Goal: Information Seeking & Learning: Check status

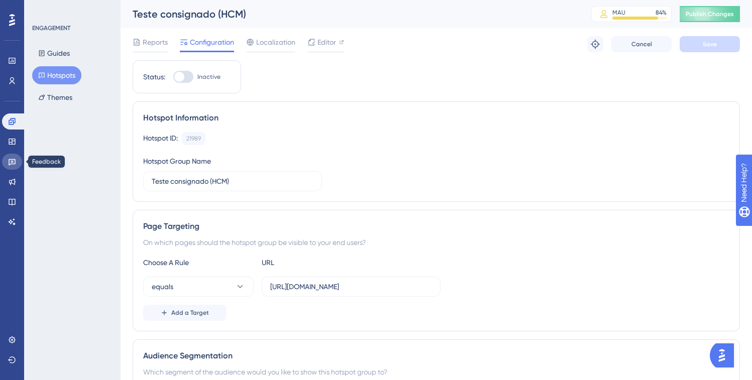
click at [14, 164] on icon at bounding box center [12, 162] width 7 height 7
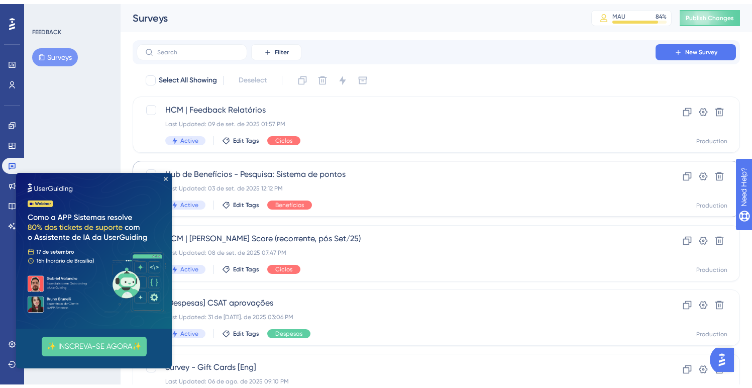
scroll to position [79, 0]
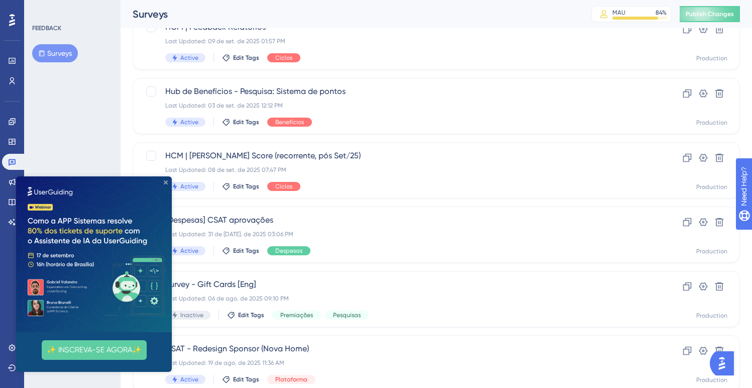
click at [164, 182] on icon "Close Preview" at bounding box center [166, 182] width 4 height 4
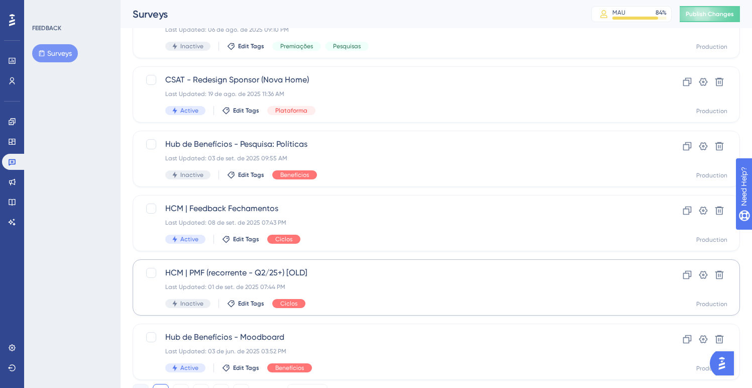
scroll to position [349, 0]
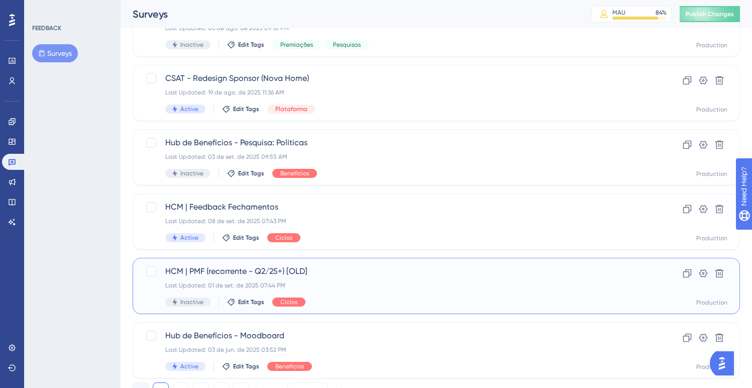
click at [388, 275] on span "HCM | PMF (recorrente - Q2/25+) [OLD]" at bounding box center [395, 271] width 461 height 12
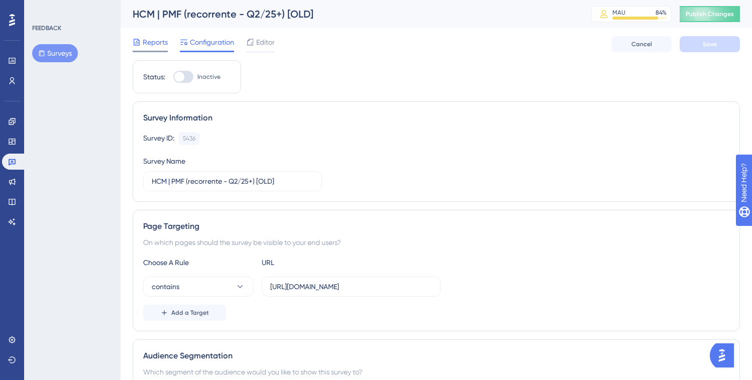
click at [143, 37] on span "Reports" at bounding box center [155, 42] width 25 height 12
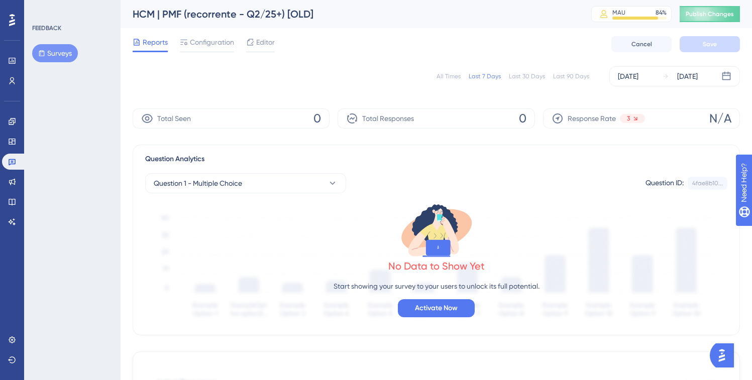
click at [536, 81] on div "All Times Last 7 Days Last 30 Days Last 90 Days [DATE] [DATE]" at bounding box center [436, 76] width 607 height 20
click at [533, 75] on div "Last 30 Days" at bounding box center [527, 76] width 36 height 8
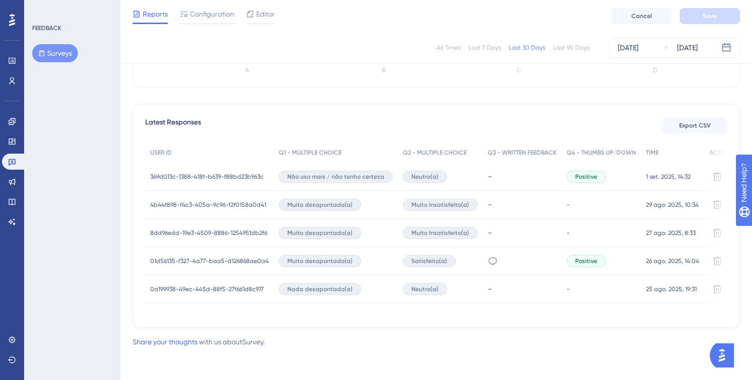
scroll to position [247, 0]
click at [189, 173] on span "369d013c-1388-418f-b639-f88bd23b963c" at bounding box center [206, 177] width 113 height 8
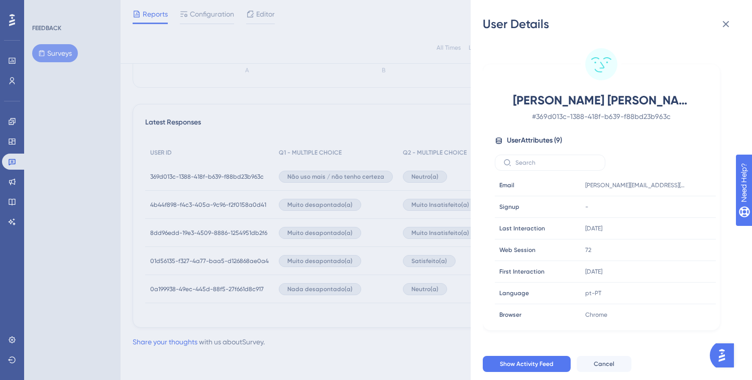
click at [168, 241] on div "User Details [PERSON_NAME] [PERSON_NAME] # 369d013c-1388-418f-b639-f88bd23b963c…" at bounding box center [376, 190] width 752 height 380
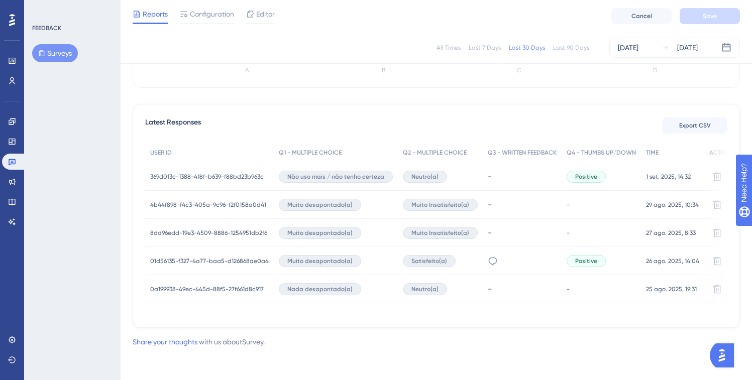
click at [180, 258] on span "01d56135-f327-4a77-baa5-d126868ae0a4" at bounding box center [209, 261] width 119 height 8
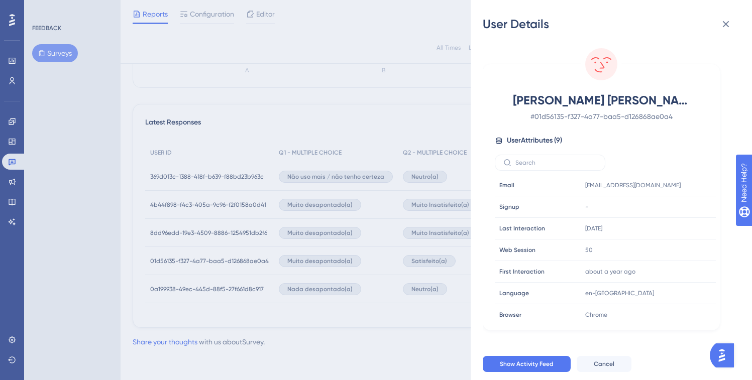
click at [264, 299] on div "User Details [PERSON_NAME] [PERSON_NAME] De [PERSON_NAME] # 01d56135-f327-4a77-…" at bounding box center [376, 190] width 752 height 380
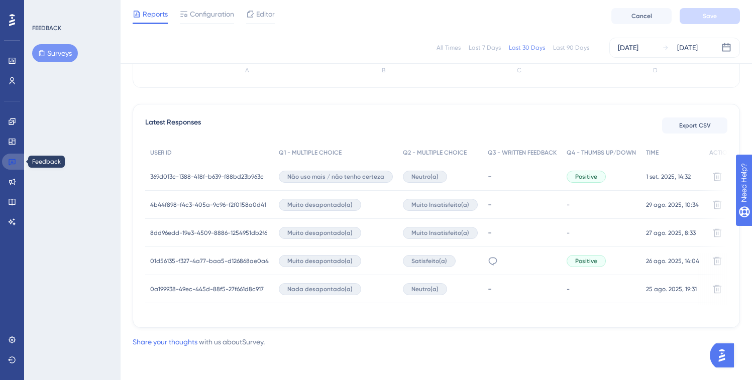
click at [19, 164] on link at bounding box center [14, 162] width 24 height 16
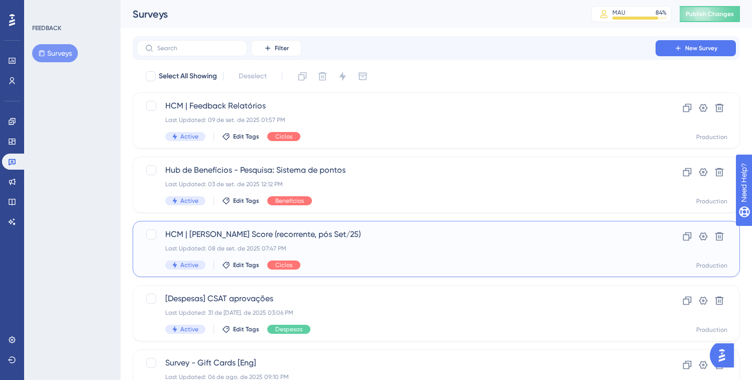
click at [412, 263] on div "Active Edit Tags Ciclos" at bounding box center [395, 265] width 461 height 9
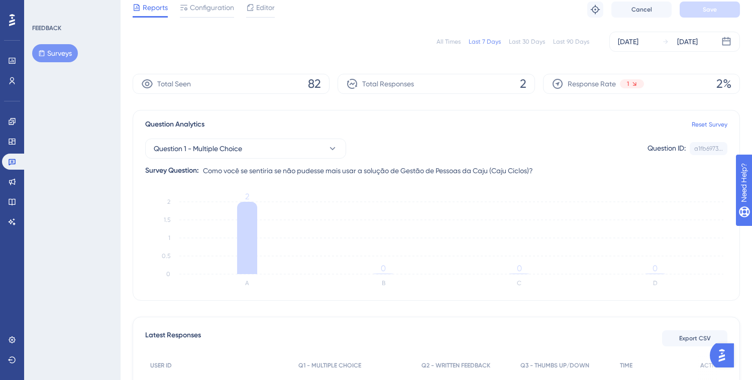
scroll to position [171, 0]
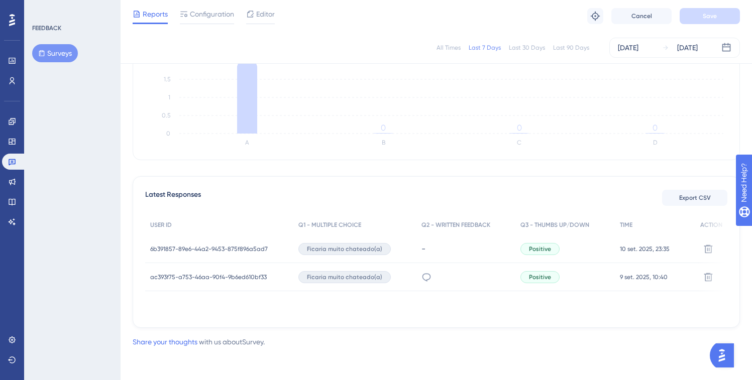
click at [215, 277] on span "ac393f75-a753-46aa-90f4-9b6ed610bf33" at bounding box center [208, 277] width 116 height 8
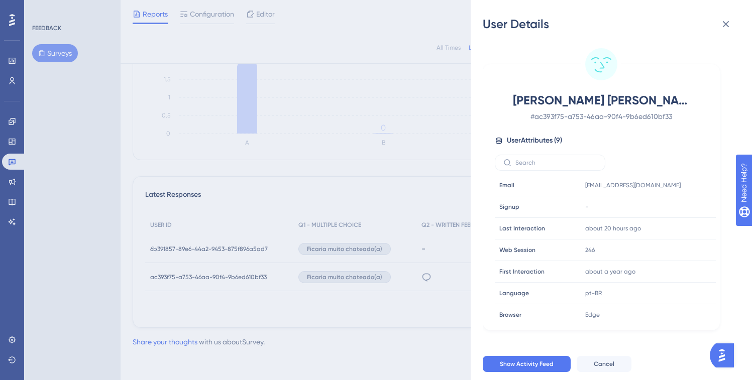
click at [373, 178] on div "User Details [PERSON_NAME] [PERSON_NAME] # ac393f75-a753-46aa-90f4-9b6ed610bf33…" at bounding box center [376, 190] width 752 height 380
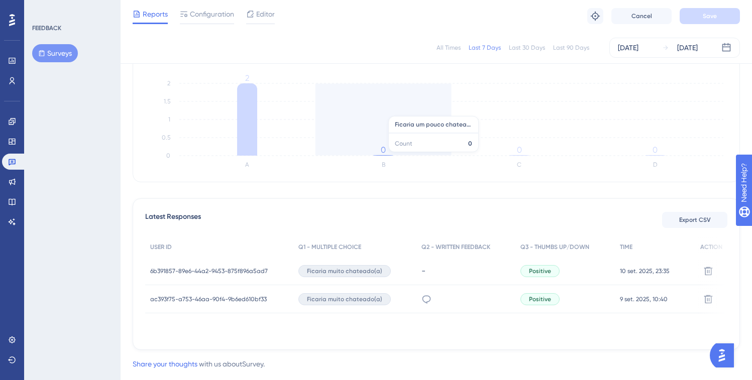
scroll to position [89, 0]
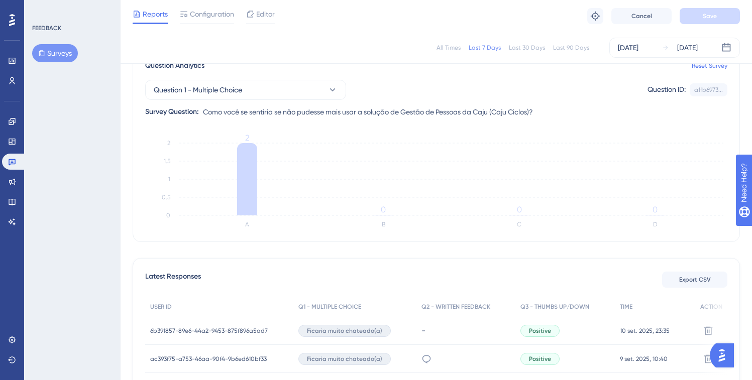
click at [515, 50] on div "Last 30 Days" at bounding box center [527, 48] width 36 height 8
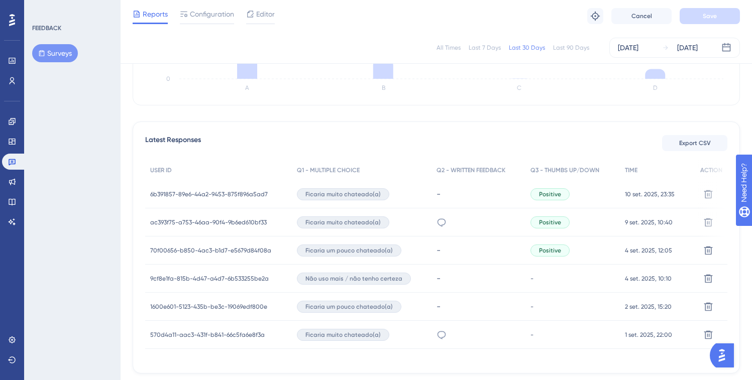
scroll to position [247, 0]
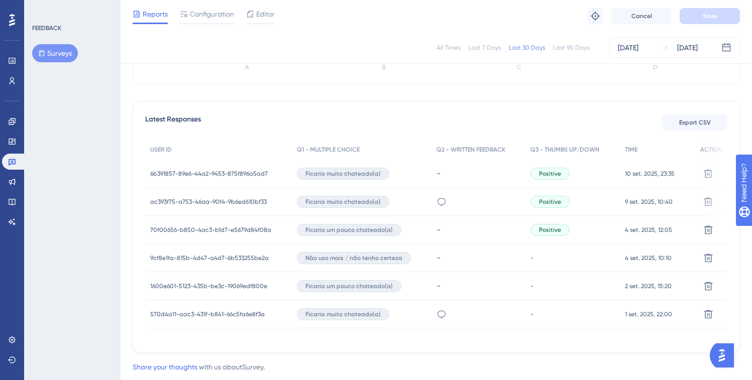
click at [213, 231] on span "70f00656-b850-4ac3-b1d7-e5679d84f08a" at bounding box center [210, 230] width 121 height 8
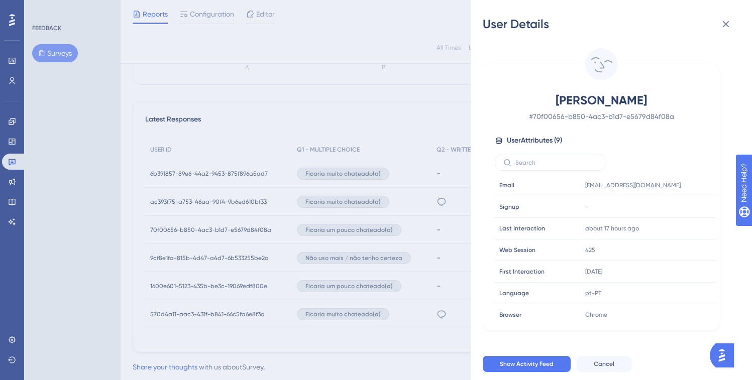
drag, startPoint x: 682, startPoint y: 100, endPoint x: 530, endPoint y: 101, distance: 152.1
click at [530, 101] on span "[PERSON_NAME]" at bounding box center [601, 100] width 177 height 16
copy span "[PERSON_NAME]"
